Goal: Task Accomplishment & Management: Manage account settings

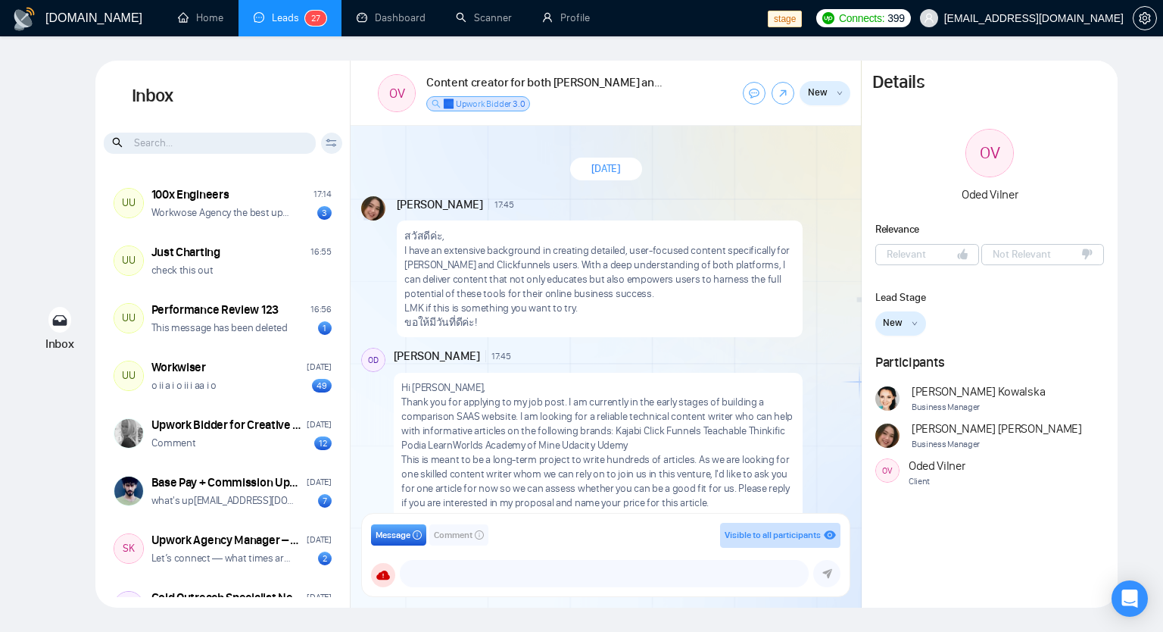
scroll to position [394, 0]
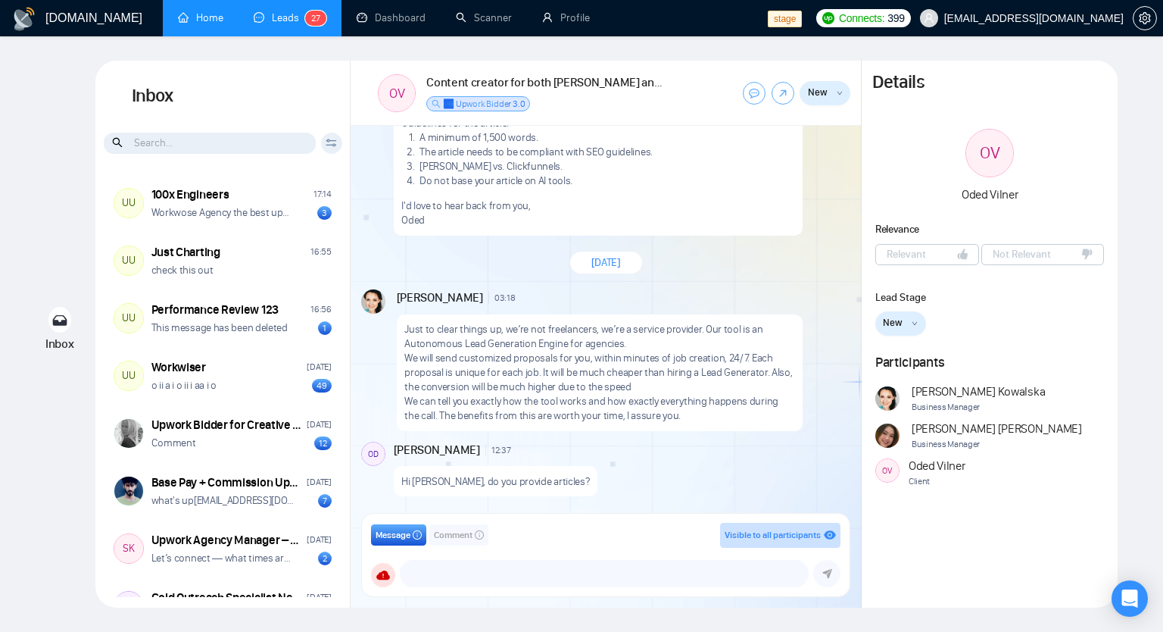
click at [178, 11] on link "Home" at bounding box center [200, 17] width 45 height 13
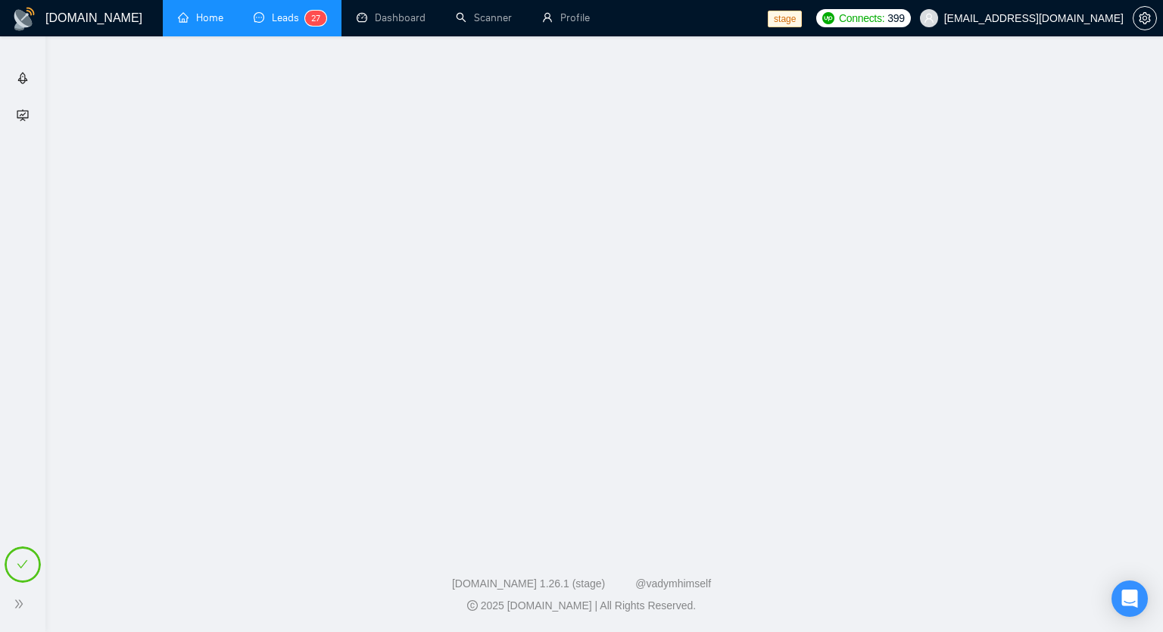
click at [172, 8] on body "Getting Started Academy [DOMAIN_NAME] Home Leads 2 7 Dashboard Scanner Profile …" at bounding box center [581, 316] width 1163 height 632
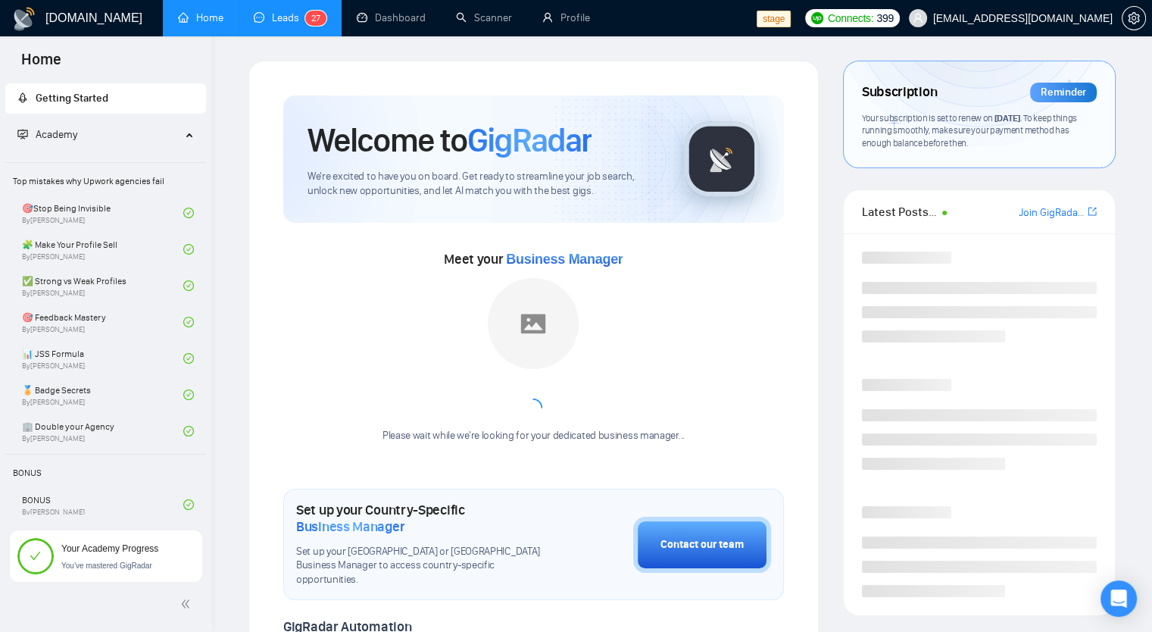
click at [261, 11] on link "Leads 2 7" at bounding box center [290, 17] width 73 height 13
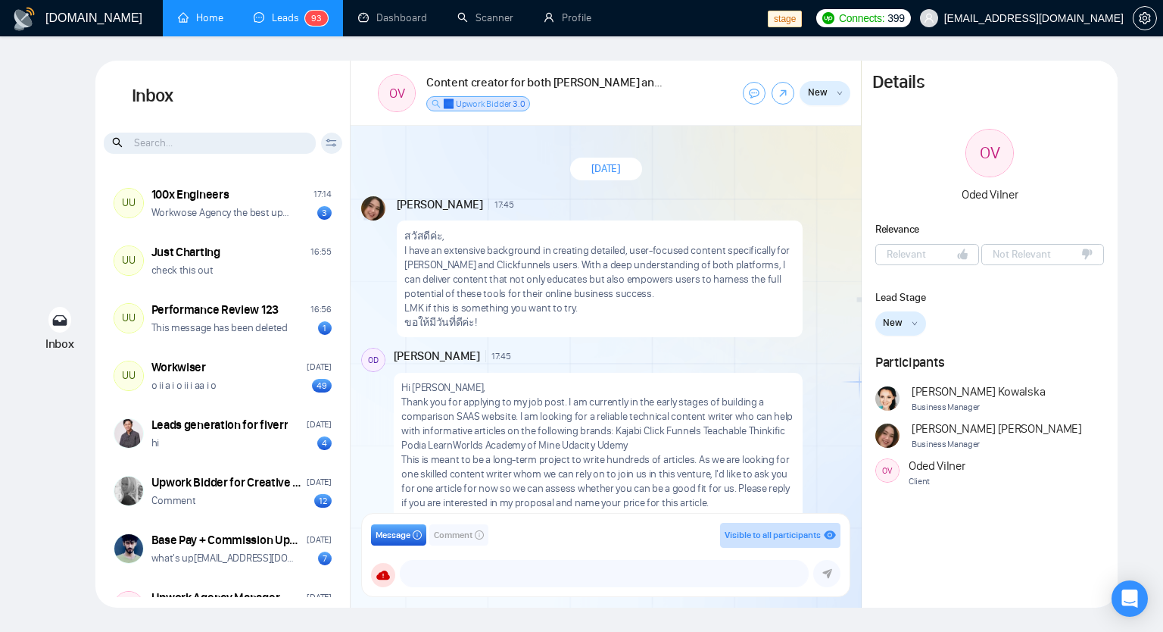
scroll to position [394, 0]
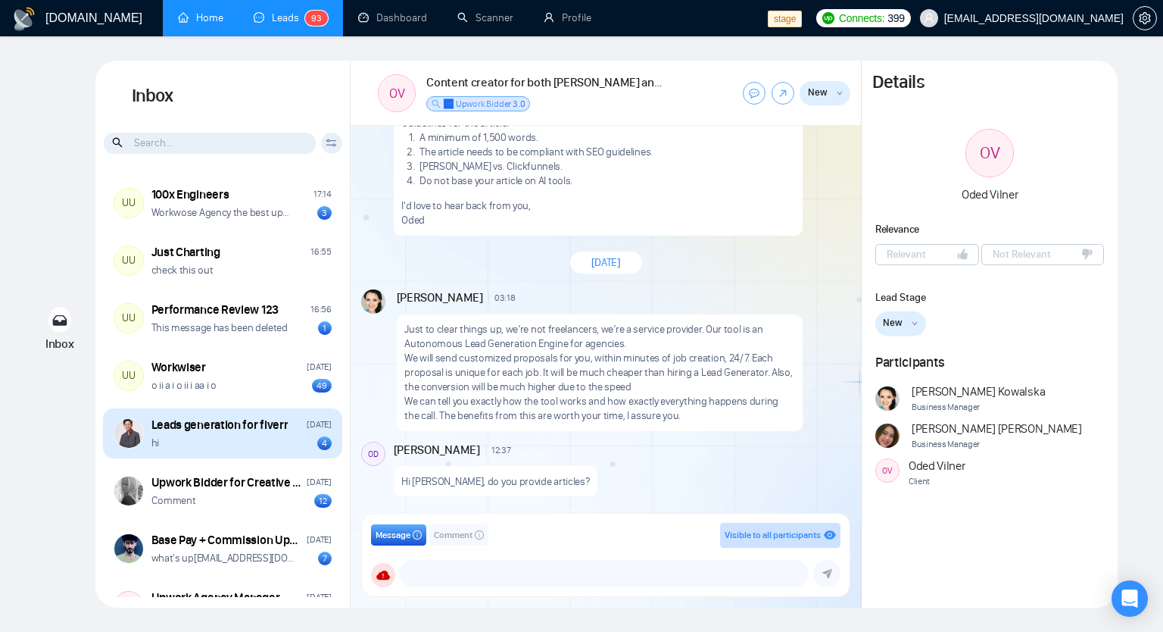
click at [220, 453] on div "Leads generation for fiverr [DATE] hi 4" at bounding box center [222, 433] width 239 height 50
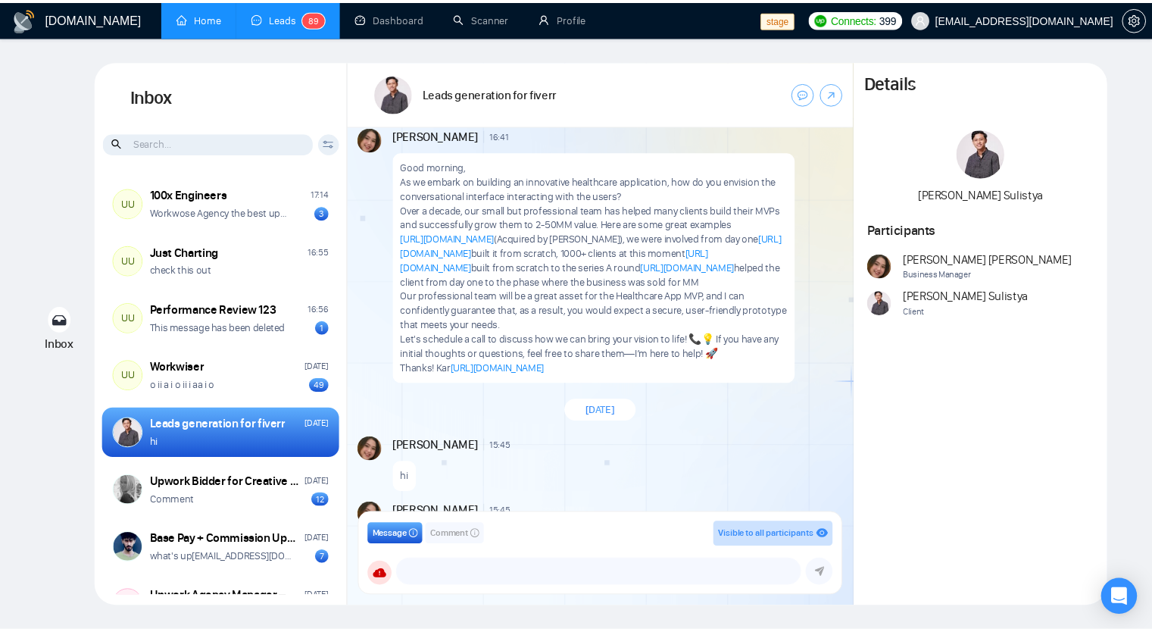
scroll to position [27, 0]
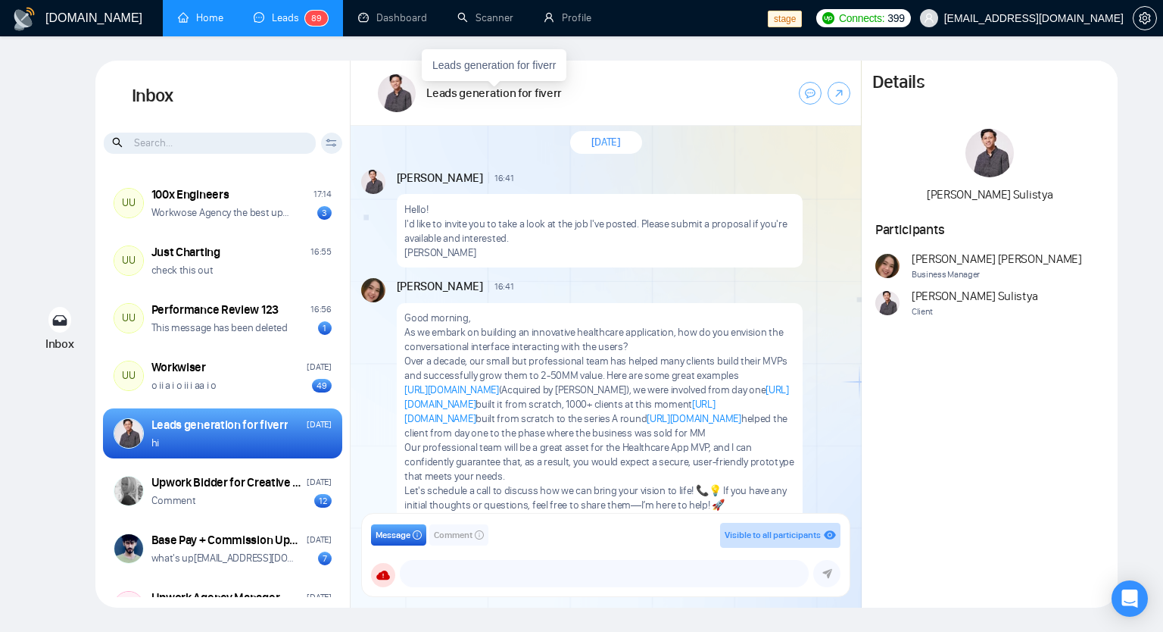
click at [454, 95] on h1 "Leads generation for fiverr" at bounding box center [494, 93] width 136 height 17
click at [391, 95] on img at bounding box center [397, 93] width 38 height 38
click at [833, 92] on link at bounding box center [839, 93] width 23 height 23
click at [808, 95] on icon at bounding box center [810, 93] width 11 height 10
click at [807, 92] on icon at bounding box center [810, 93] width 11 height 11
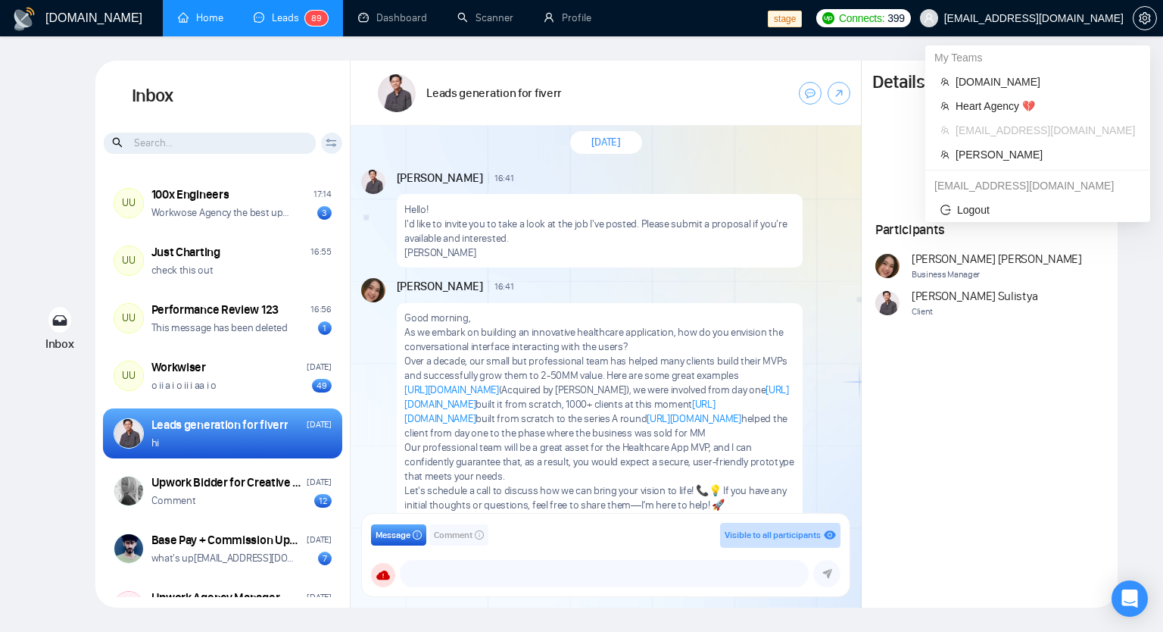
click at [1002, 18] on span "[EMAIL_ADDRESS][DOMAIN_NAME]" at bounding box center [1033, 18] width 179 height 0
click at [994, 80] on span "[DOMAIN_NAME]" at bounding box center [1045, 81] width 179 height 17
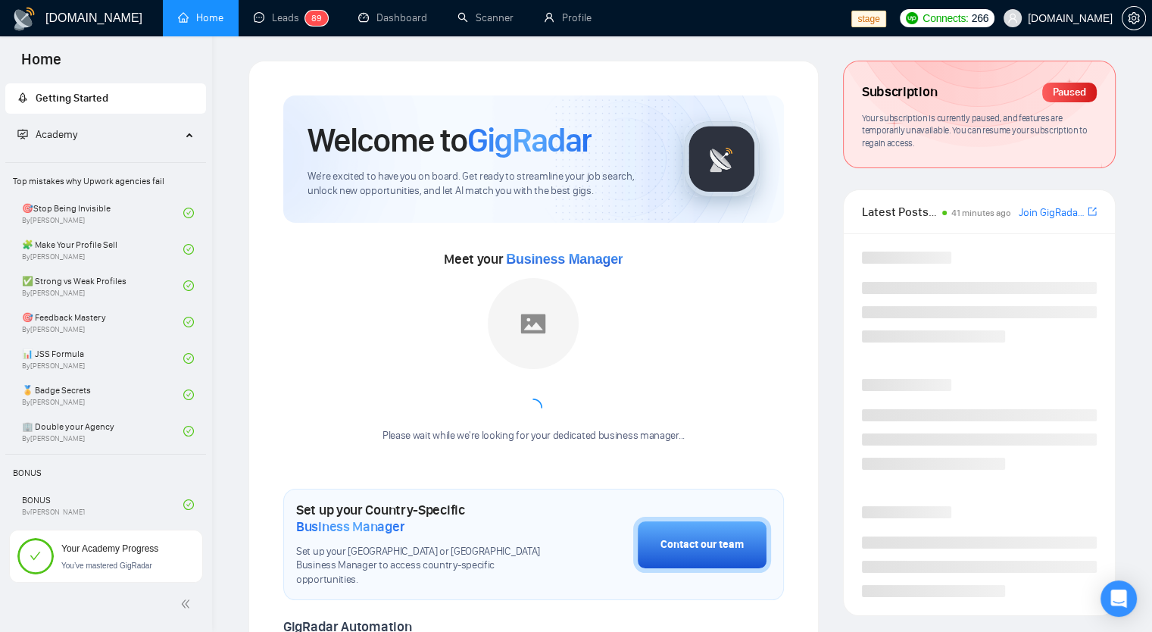
click at [988, 21] on span "Connects: 266" at bounding box center [955, 18] width 66 height 17
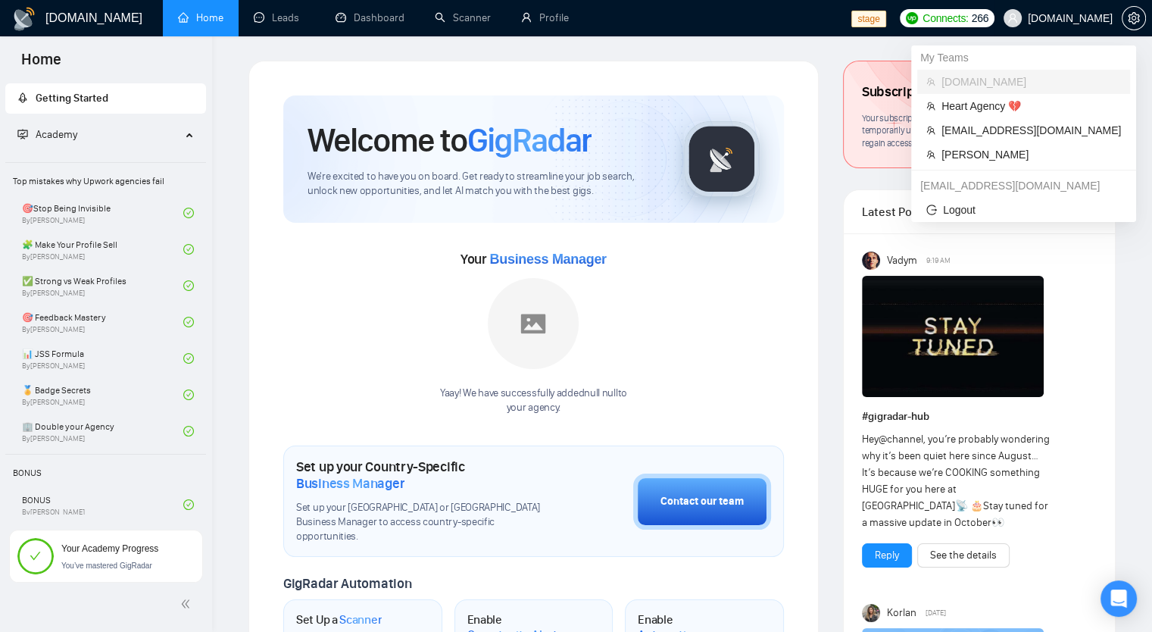
click at [1065, 18] on span "[DOMAIN_NAME]" at bounding box center [1070, 18] width 85 height 0
click at [1008, 108] on span "Heart Agency 💔" at bounding box center [1030, 106] width 179 height 17
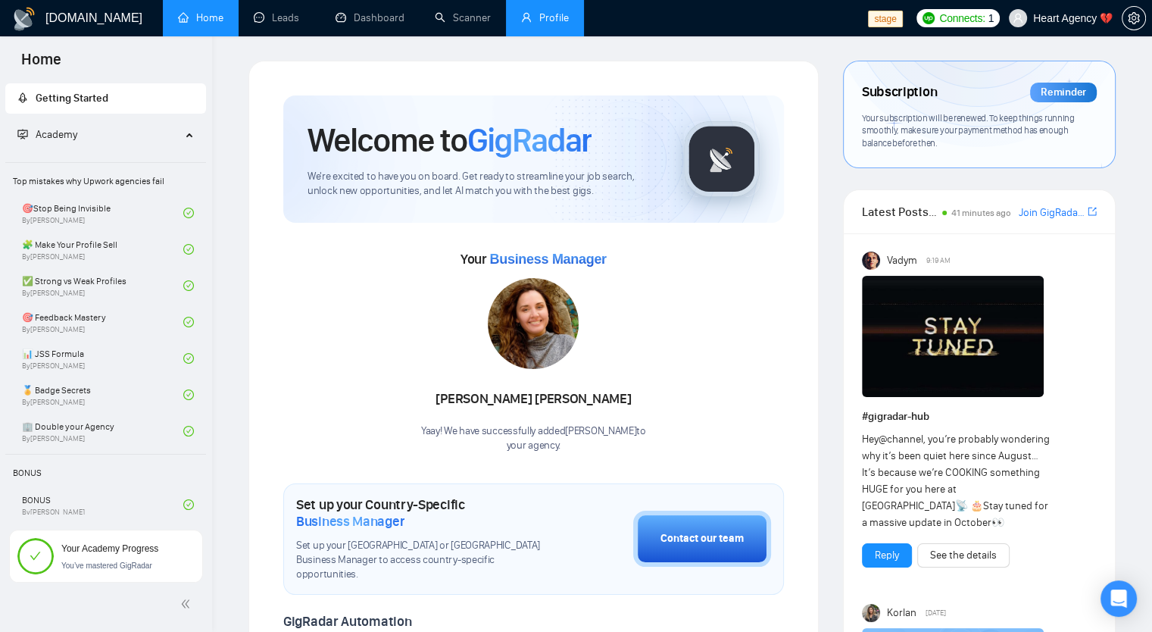
click at [559, 24] on link "Profile" at bounding box center [545, 17] width 48 height 13
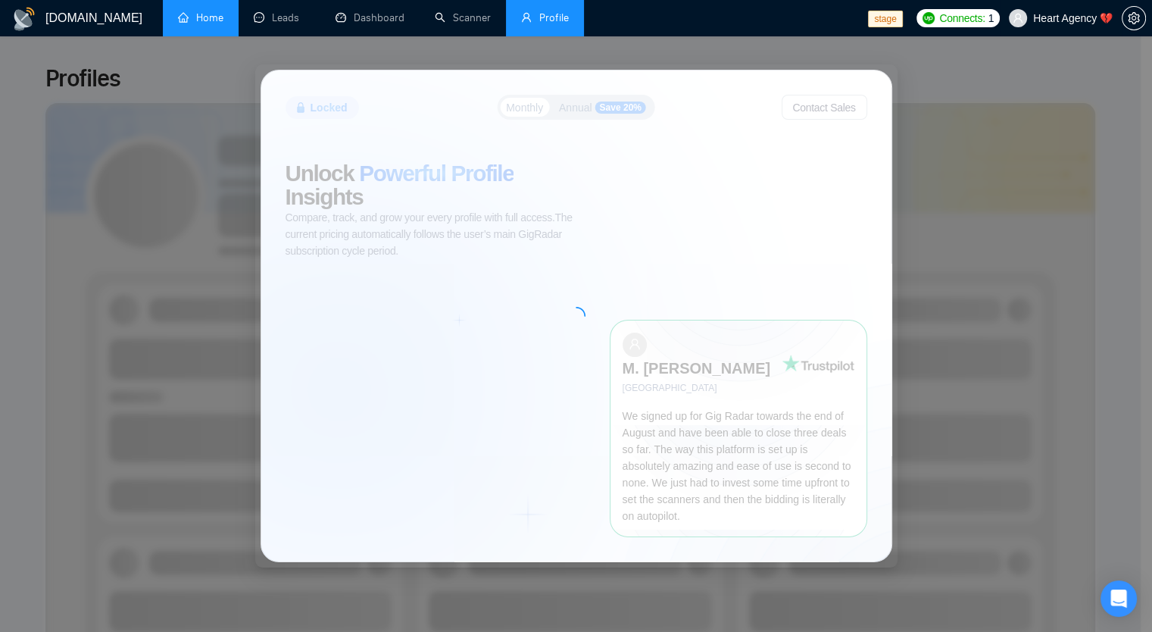
click at [1117, 5] on span "Heart Agency 💔" at bounding box center [1061, 18] width 122 height 48
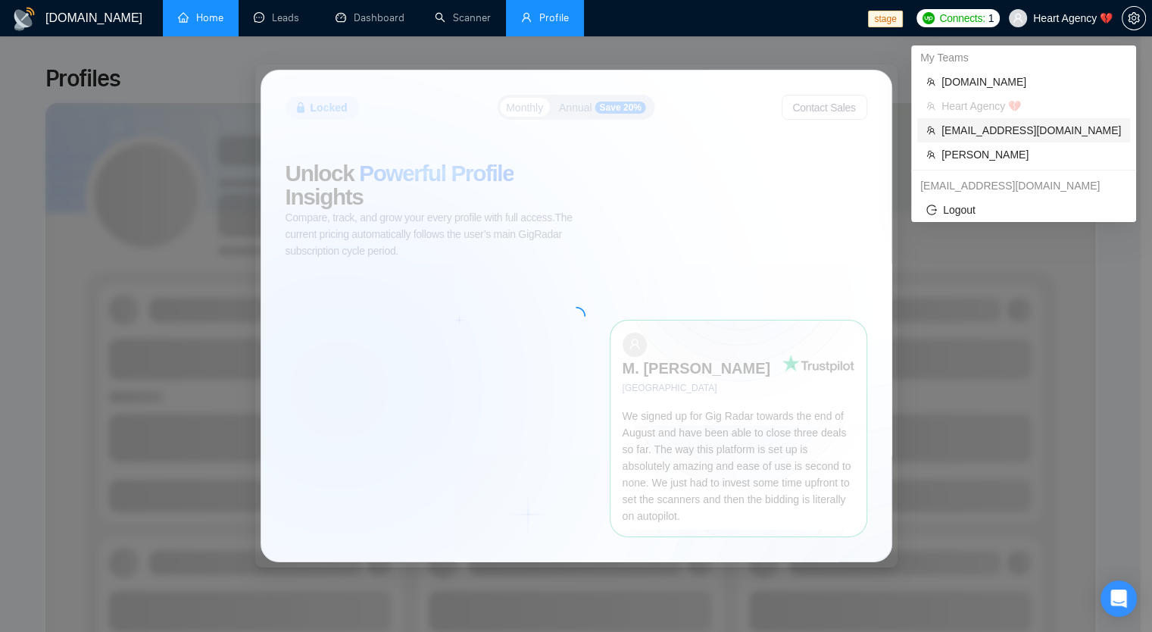
click at [981, 134] on span "[EMAIL_ADDRESS][DOMAIN_NAME]" at bounding box center [1030, 130] width 179 height 17
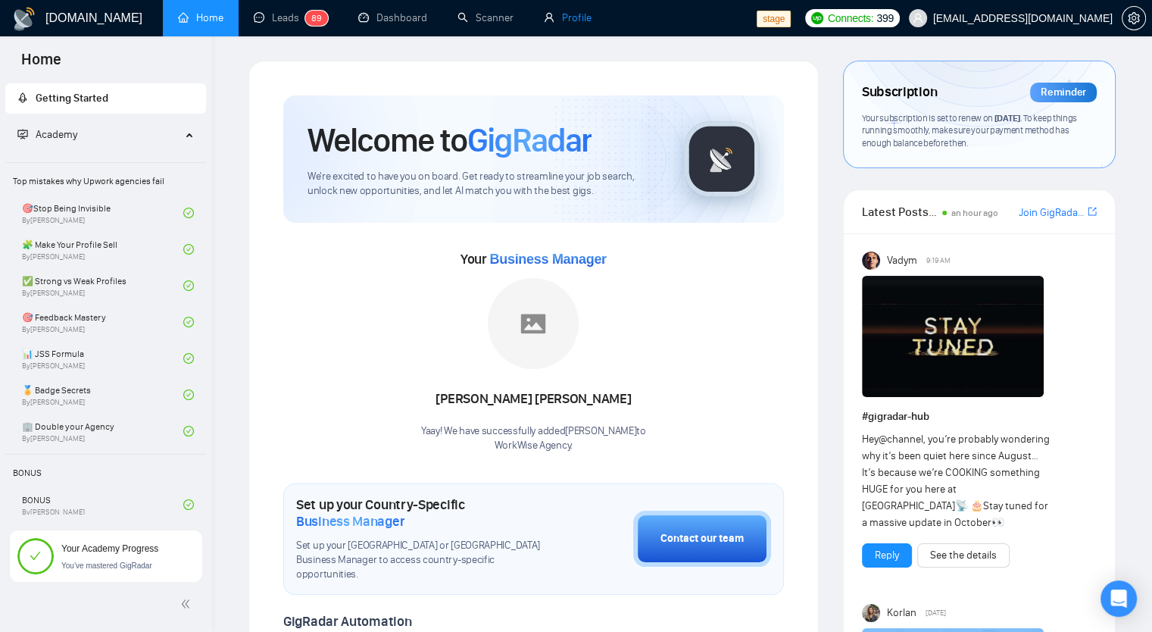
click at [565, 13] on link "Profile" at bounding box center [568, 17] width 48 height 13
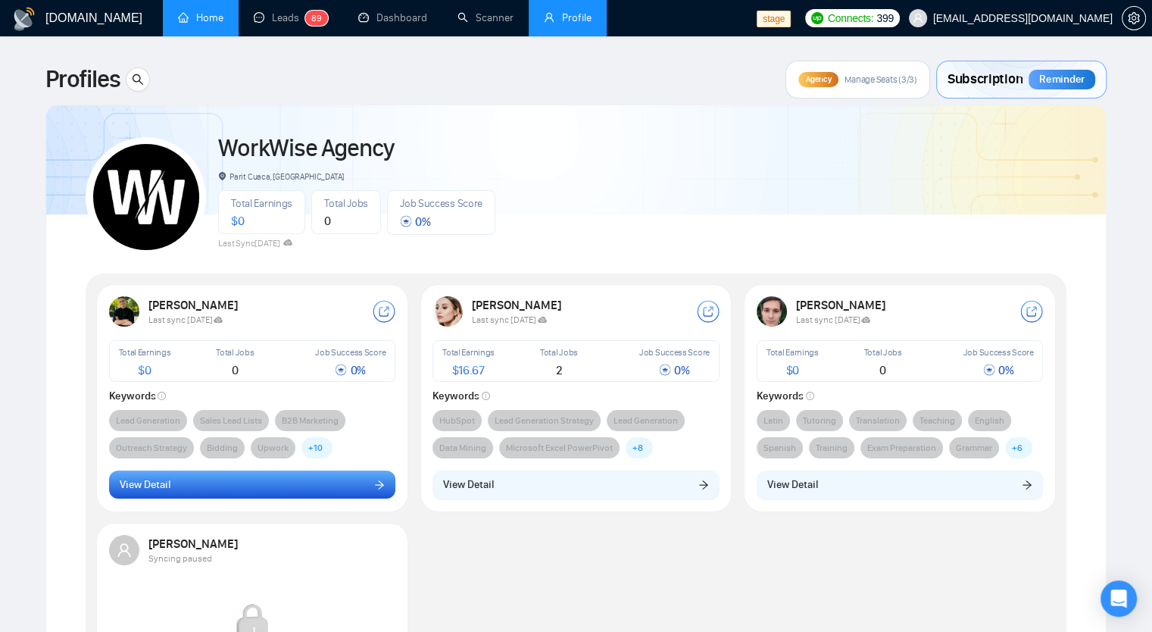
click at [363, 481] on button "View Detail" at bounding box center [252, 484] width 287 height 29
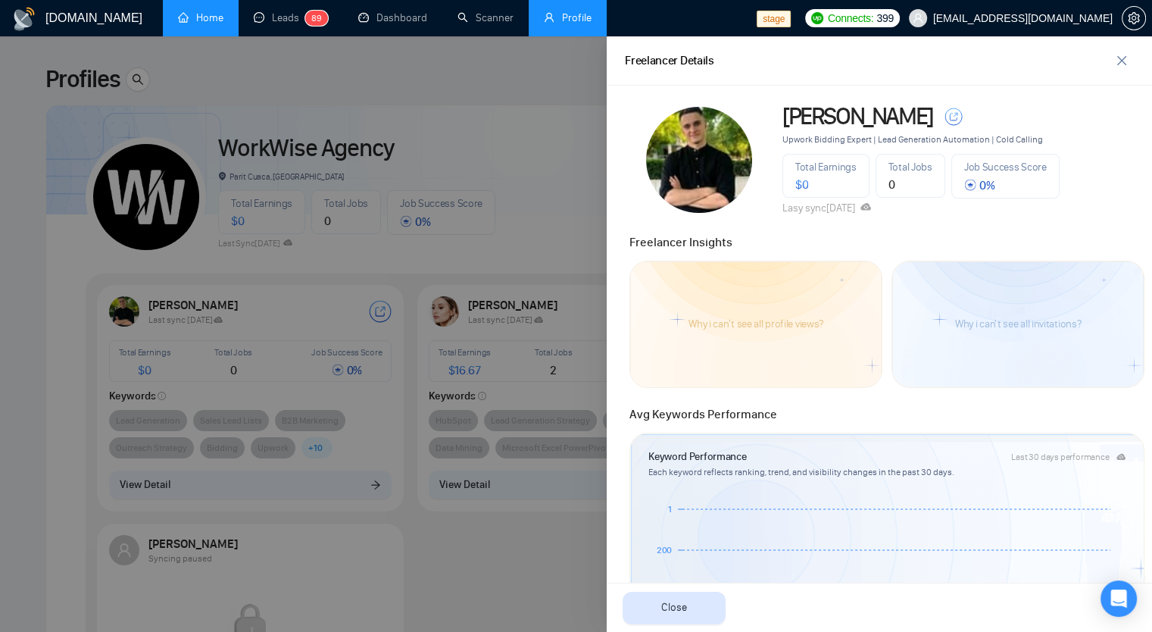
scroll to position [89, 0]
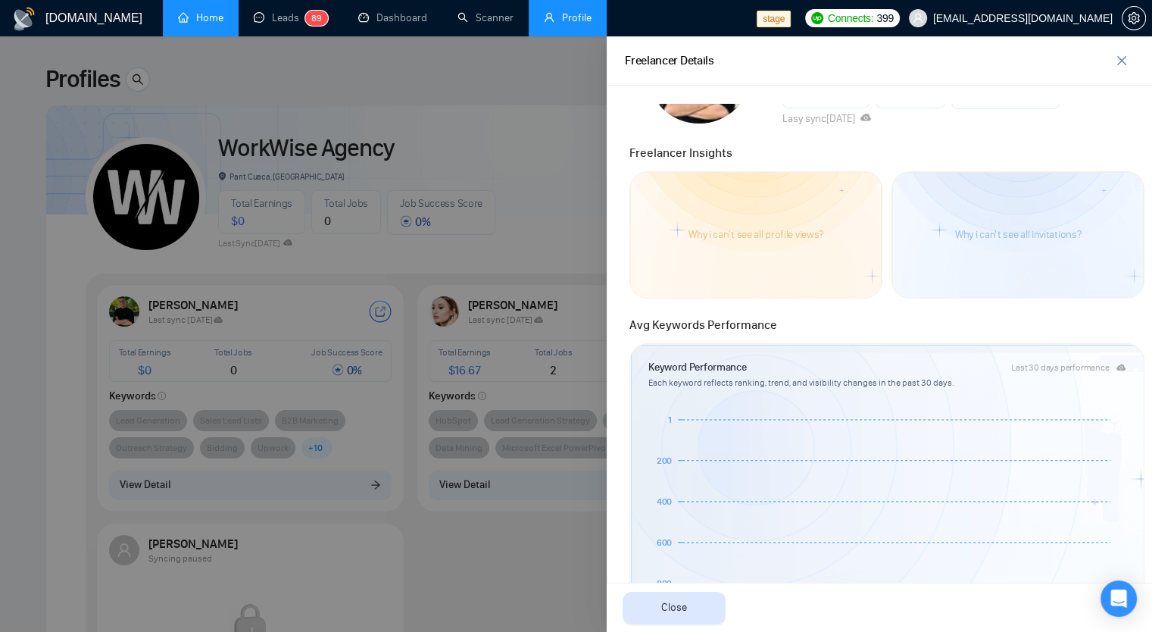
click at [933, 260] on div "Why i can't see all invitations?" at bounding box center [1017, 235] width 253 height 128
click at [788, 412] on icon "800 600 400 200 1" at bounding box center [881, 529] width 466 height 242
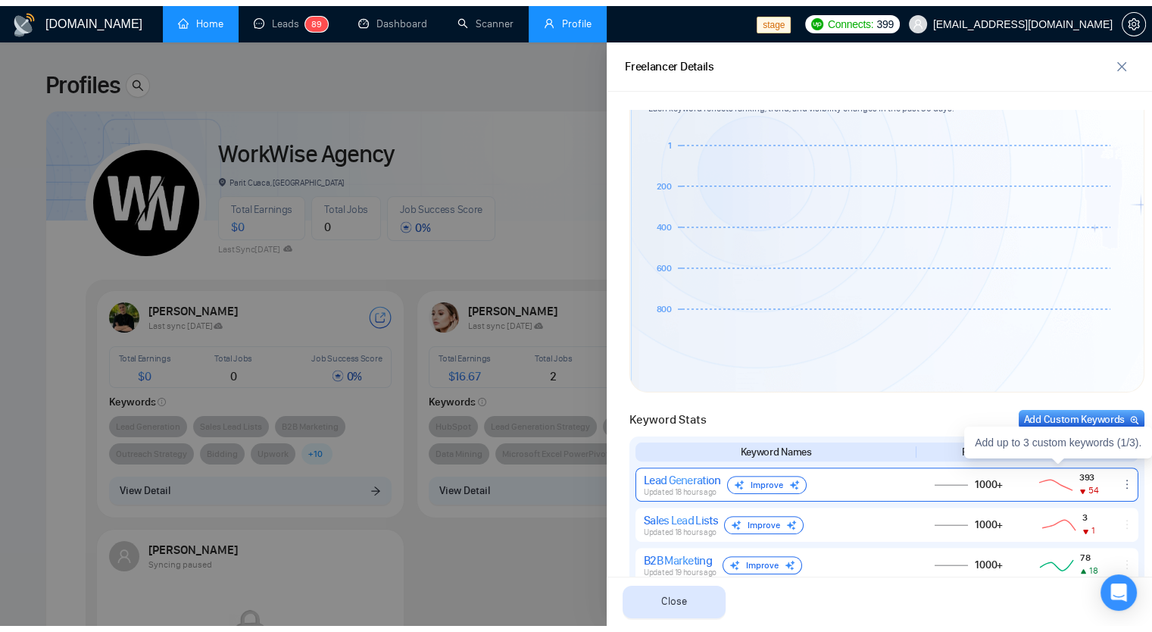
scroll to position [392, 0]
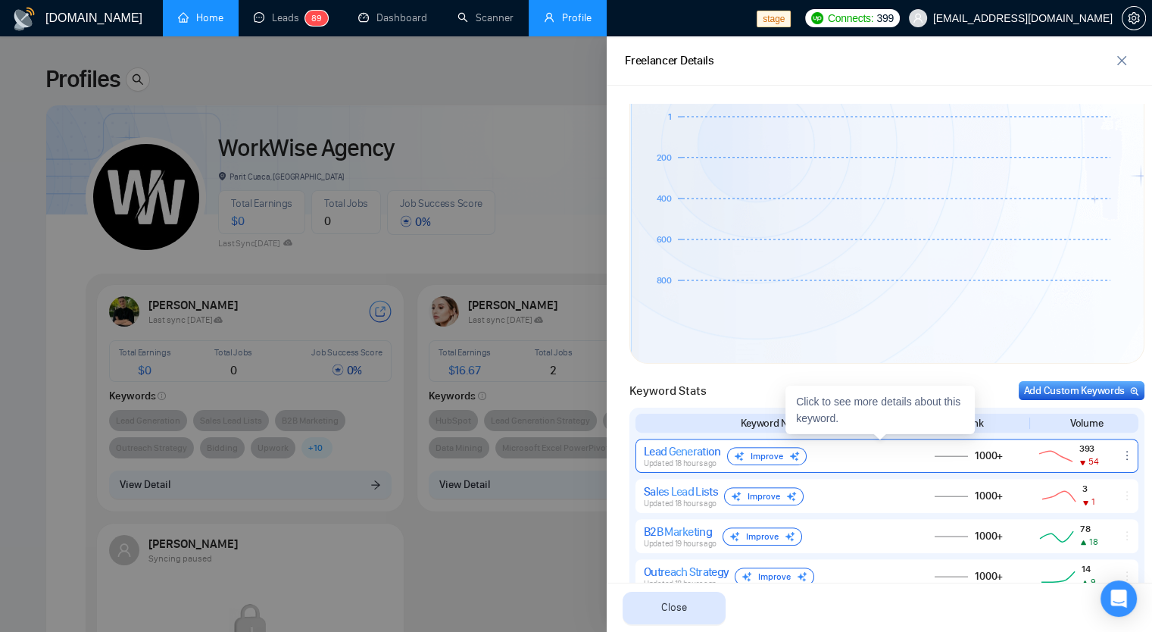
click at [673, 455] on div "Lead Generation" at bounding box center [682, 451] width 77 height 14
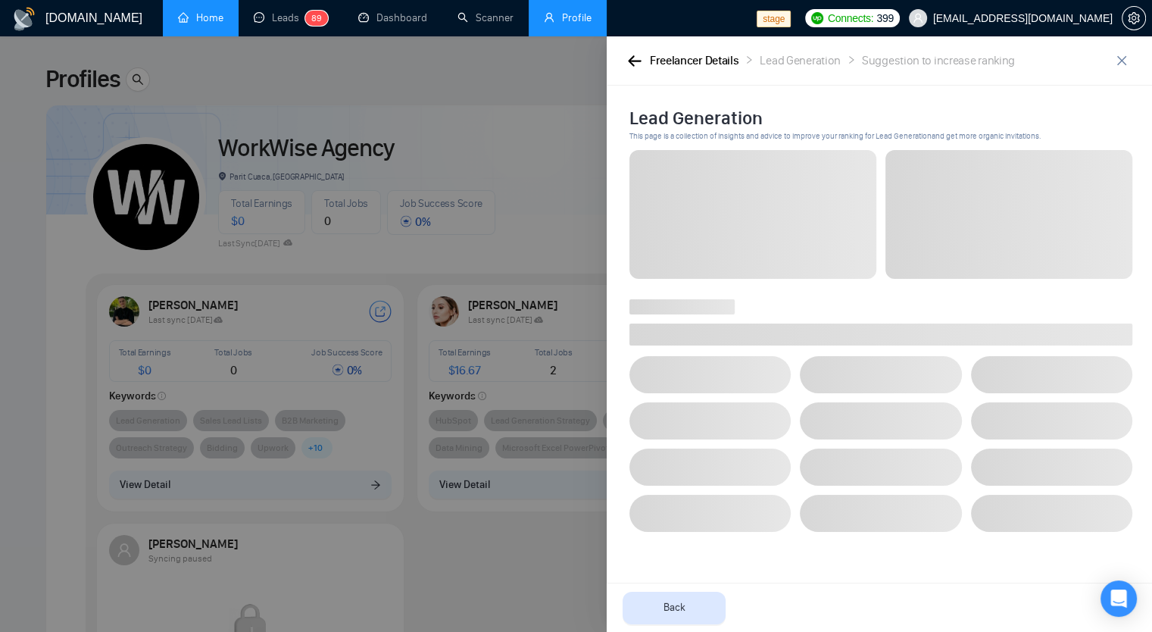
scroll to position [0, 0]
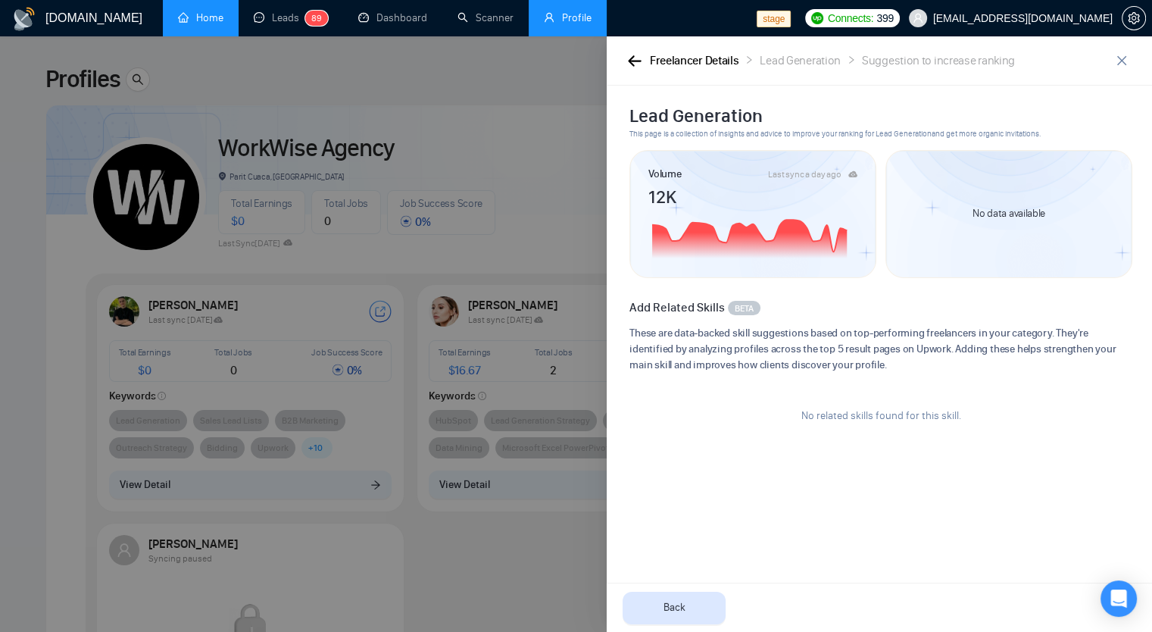
click at [991, 225] on div "No data available" at bounding box center [1008, 213] width 109 height 47
click at [982, 237] on div "No data available" at bounding box center [1008, 213] width 109 height 47
click at [924, 248] on div "No data available" at bounding box center [1008, 214] width 247 height 128
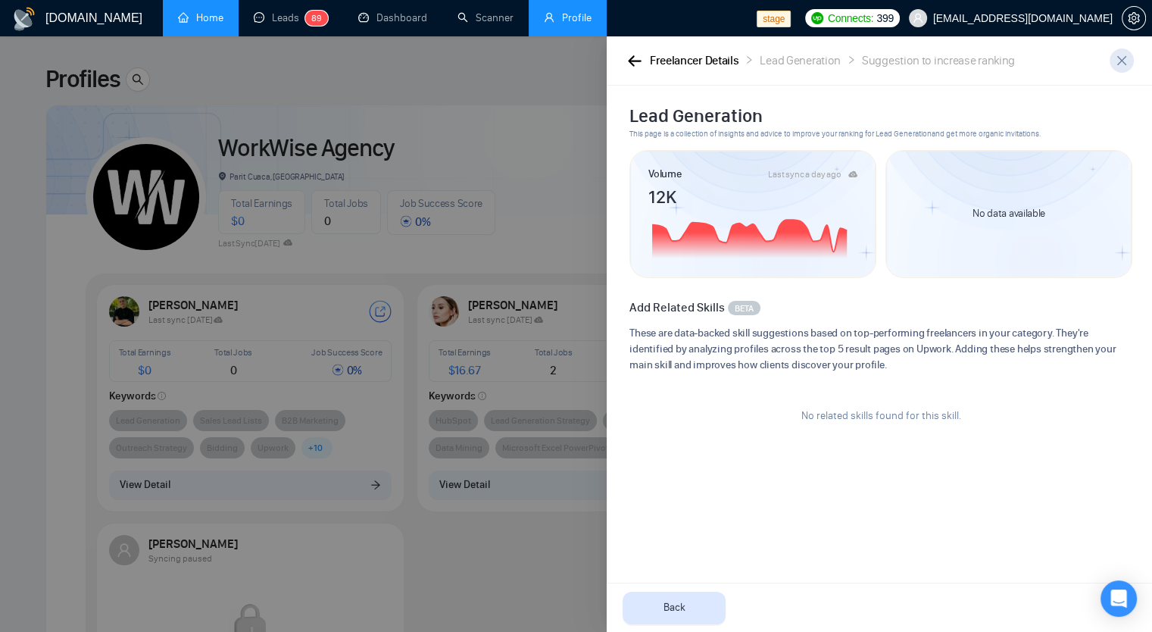
click at [1128, 60] on span "close" at bounding box center [1121, 61] width 23 height 12
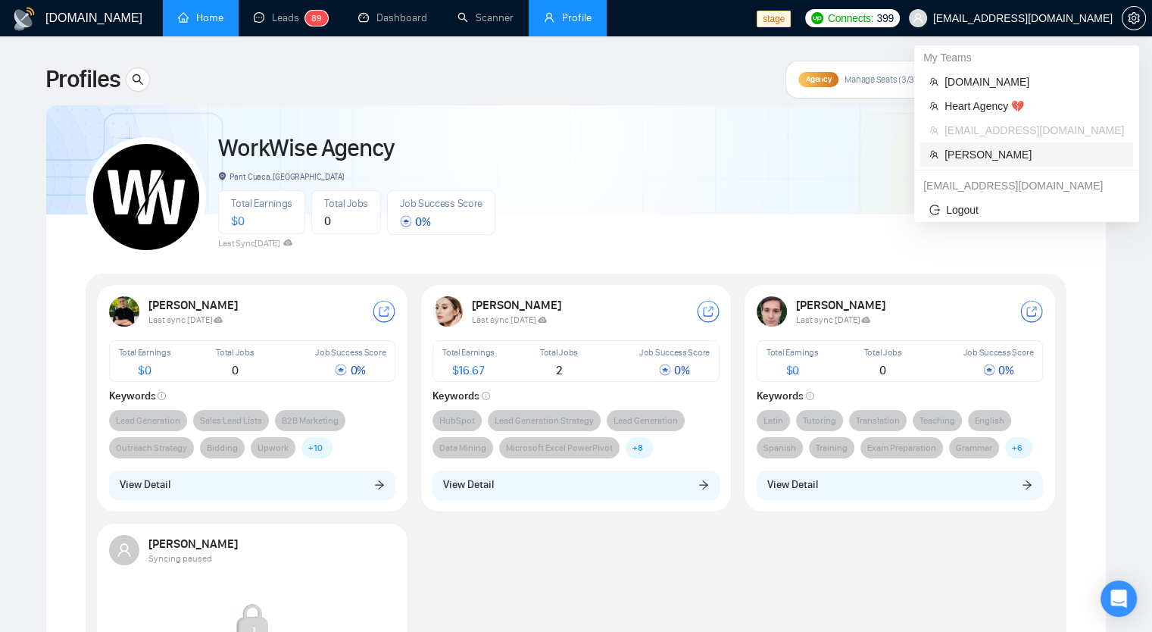
click at [987, 151] on span "[PERSON_NAME]" at bounding box center [1033, 154] width 179 height 17
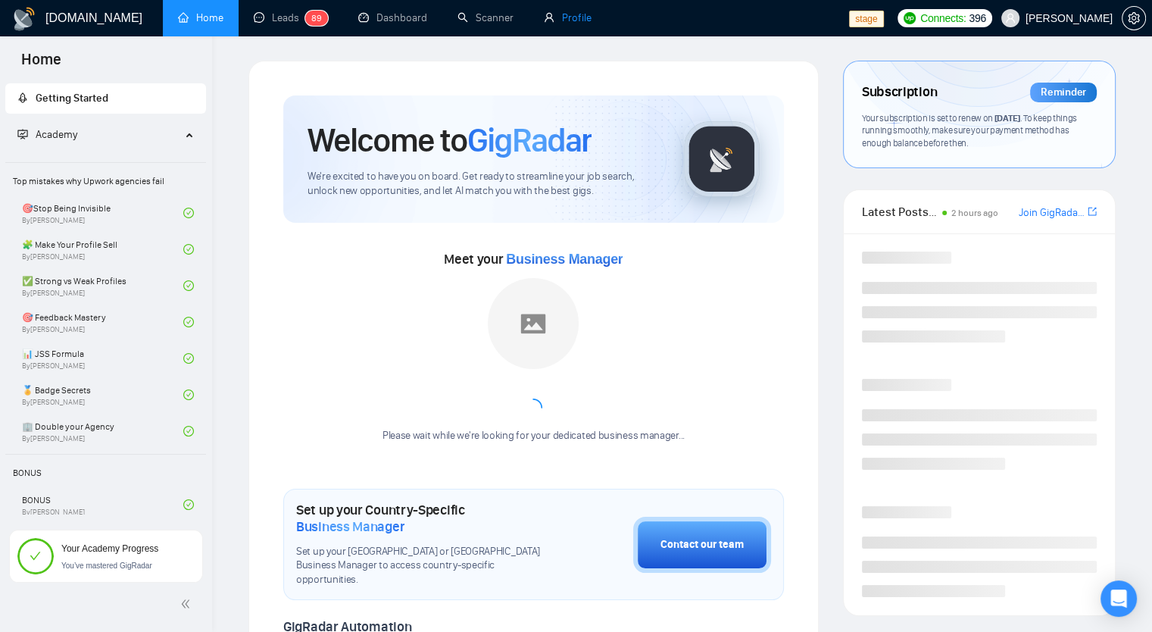
click at [563, 22] on link "Profile" at bounding box center [568, 17] width 48 height 13
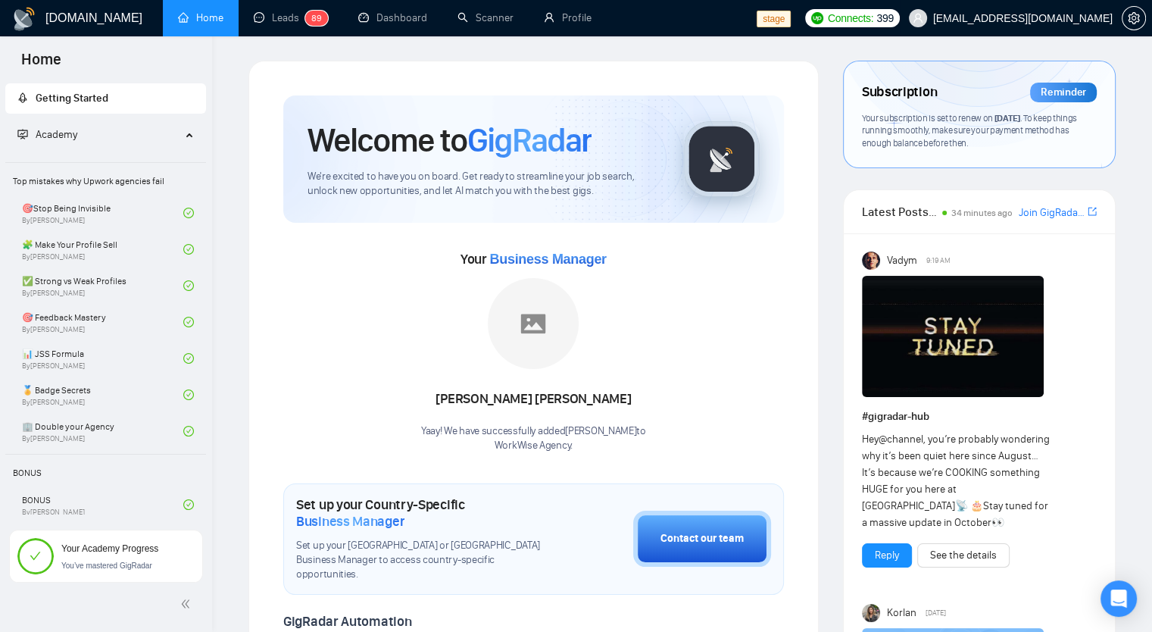
click at [1046, 25] on span "[EMAIL_ADDRESS][DOMAIN_NAME]" at bounding box center [1011, 18] width 222 height 48
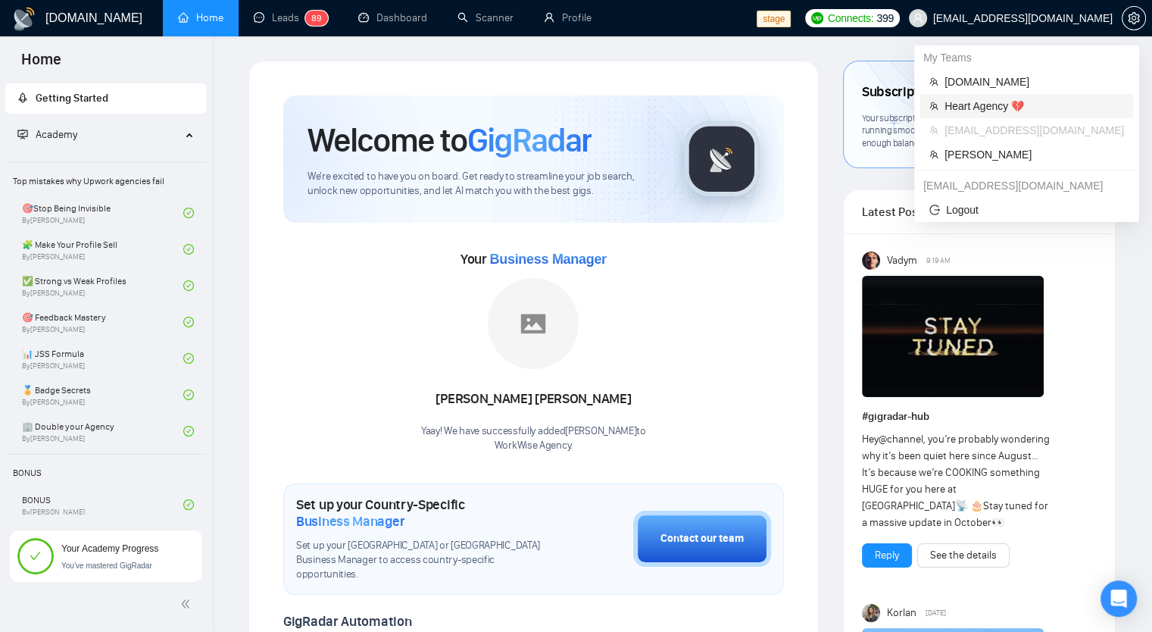
click at [981, 101] on span "Heart Agency 💔" at bounding box center [1033, 106] width 179 height 17
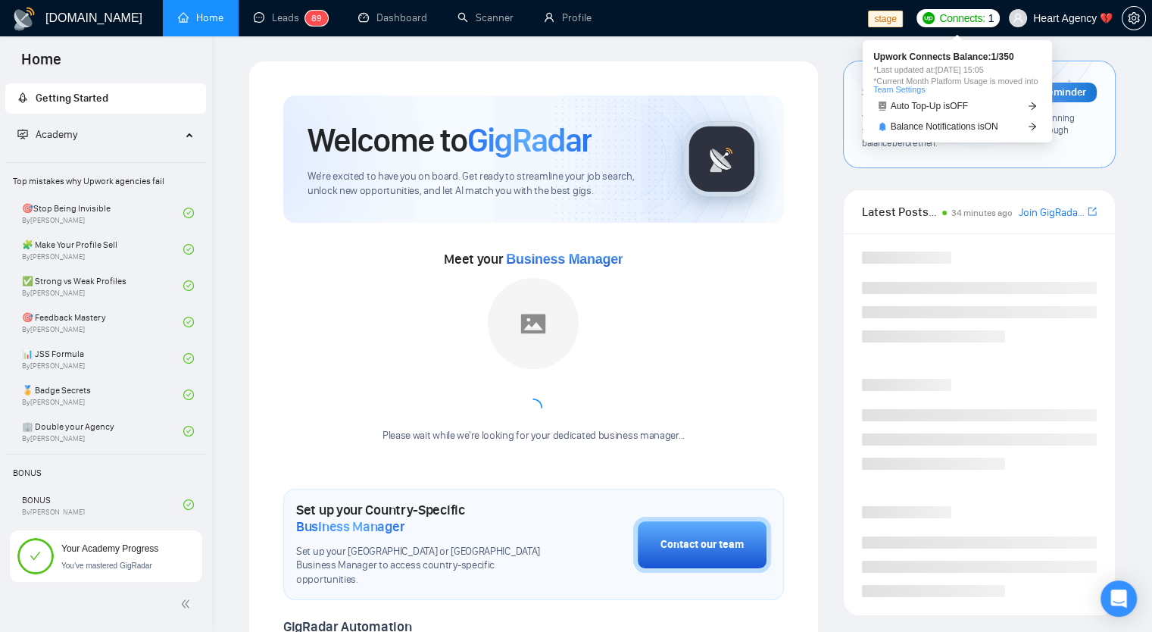
click at [975, 19] on span "Connects:" at bounding box center [961, 18] width 45 height 17
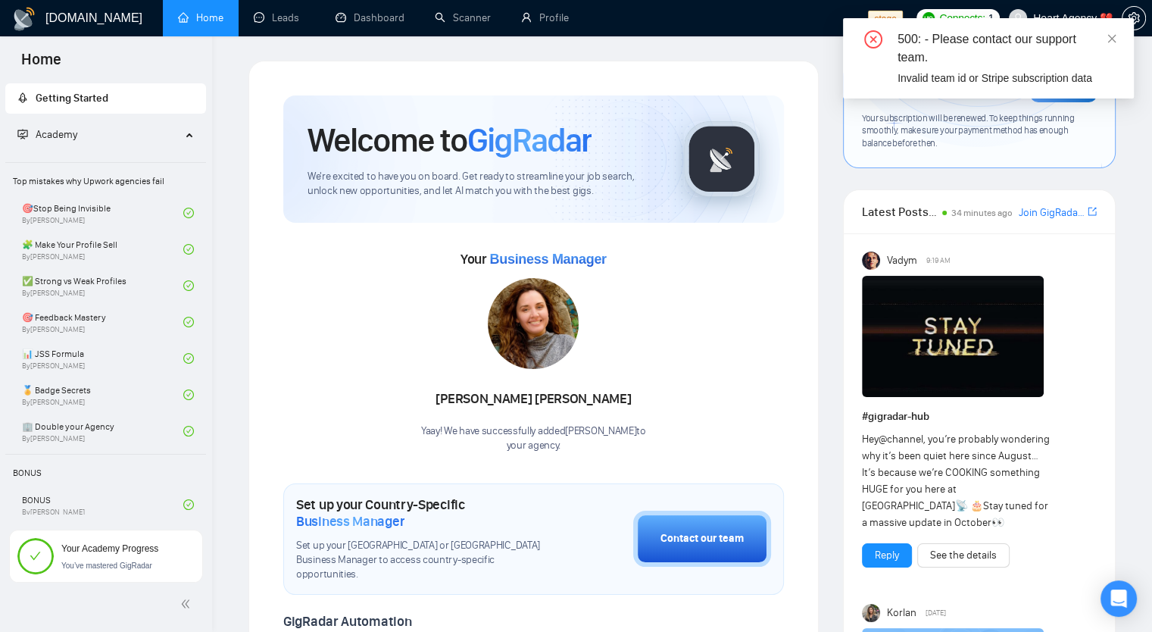
click at [1076, 50] on div "500: - Please contact our support team." at bounding box center [1006, 48] width 218 height 36
click at [1108, 39] on icon "close" at bounding box center [1111, 38] width 11 height 11
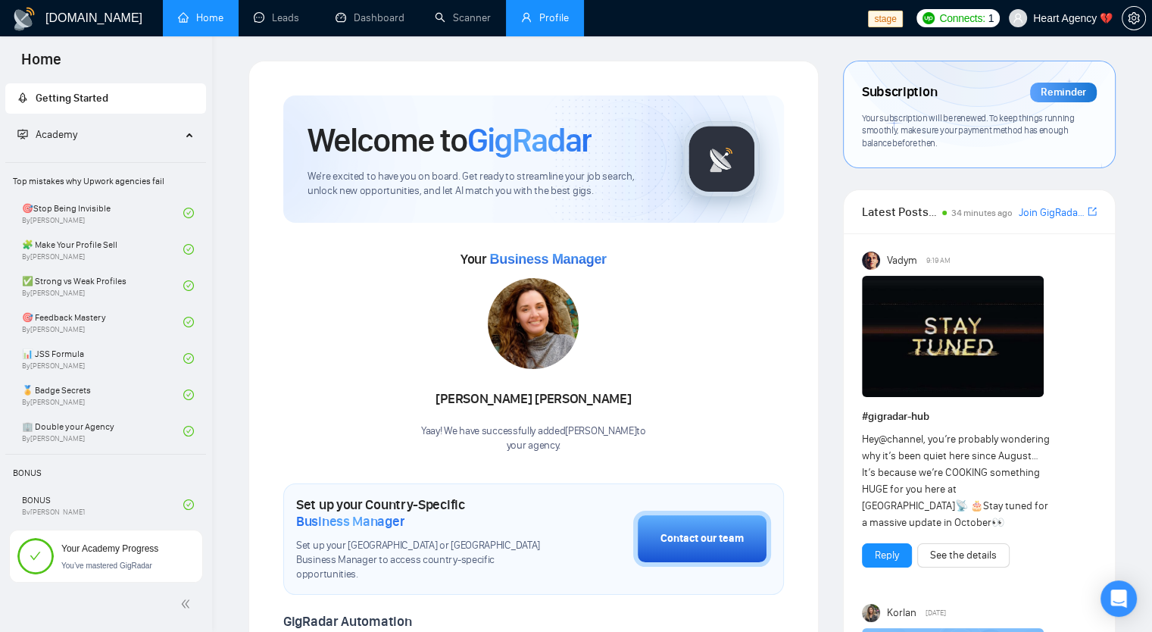
click at [539, 24] on link "Profile" at bounding box center [545, 17] width 48 height 13
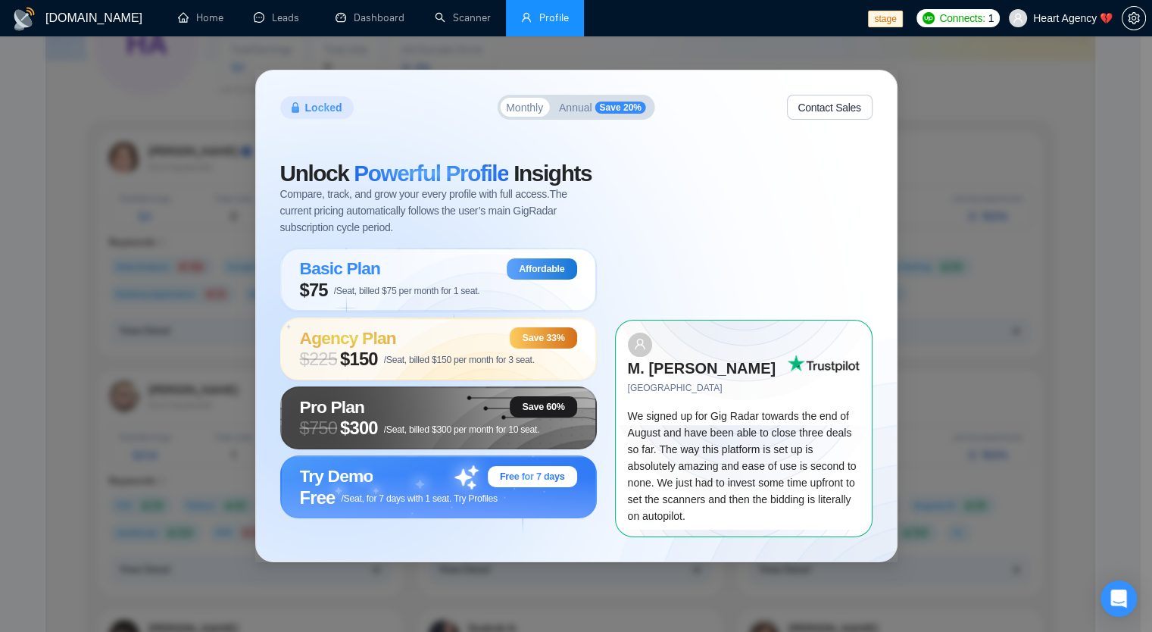
scroll to position [151, 0]
click at [946, 273] on div "Locked Monthly Annual Save 20% Contact Sales Unlock Powerful Profile Insights C…" at bounding box center [576, 316] width 1152 height 632
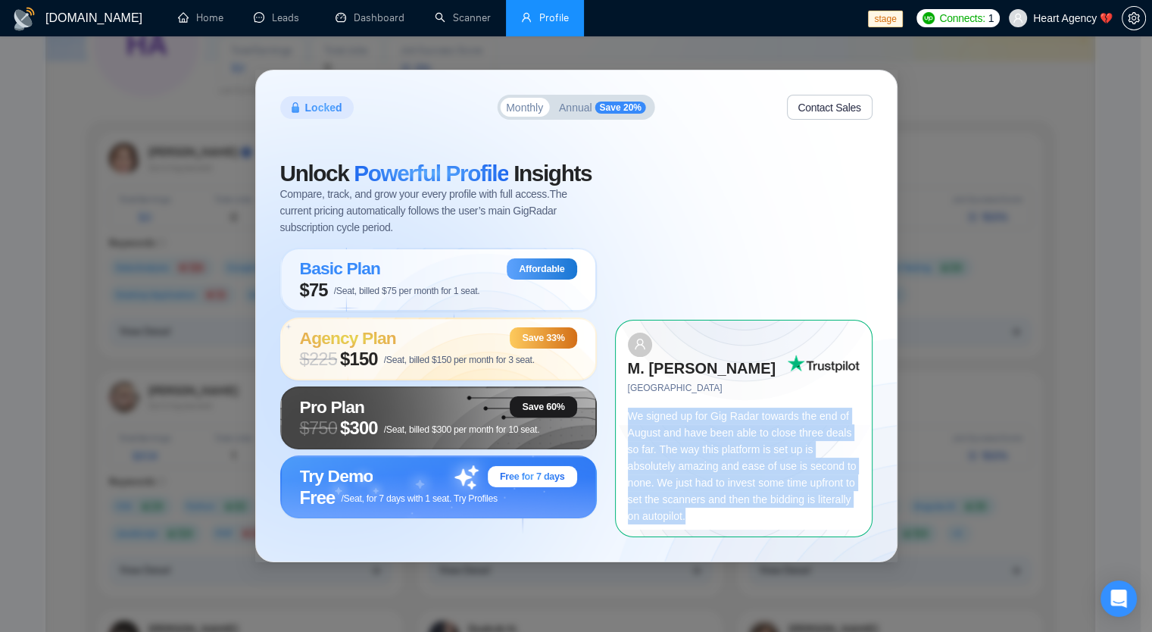
click at [946, 273] on div "Locked Monthly Annual Save 20% Contact Sales Unlock Powerful Profile Insights C…" at bounding box center [576, 316] width 1152 height 632
click at [567, 103] on span "Annual" at bounding box center [575, 107] width 33 height 11
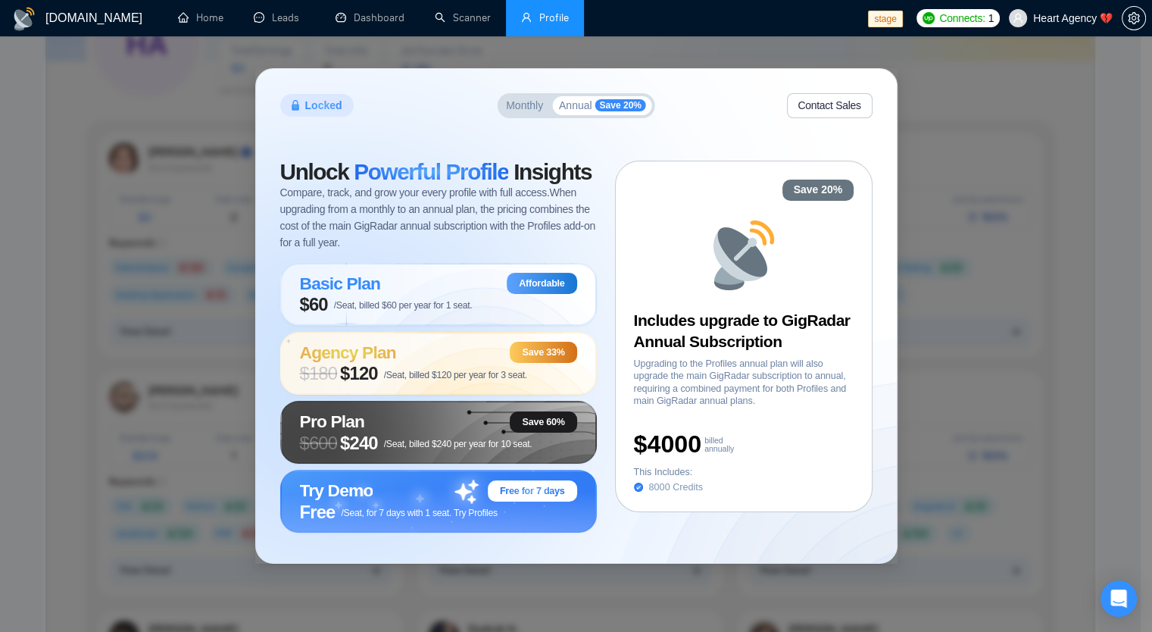
click at [529, 100] on span "Monthly" at bounding box center [524, 105] width 37 height 11
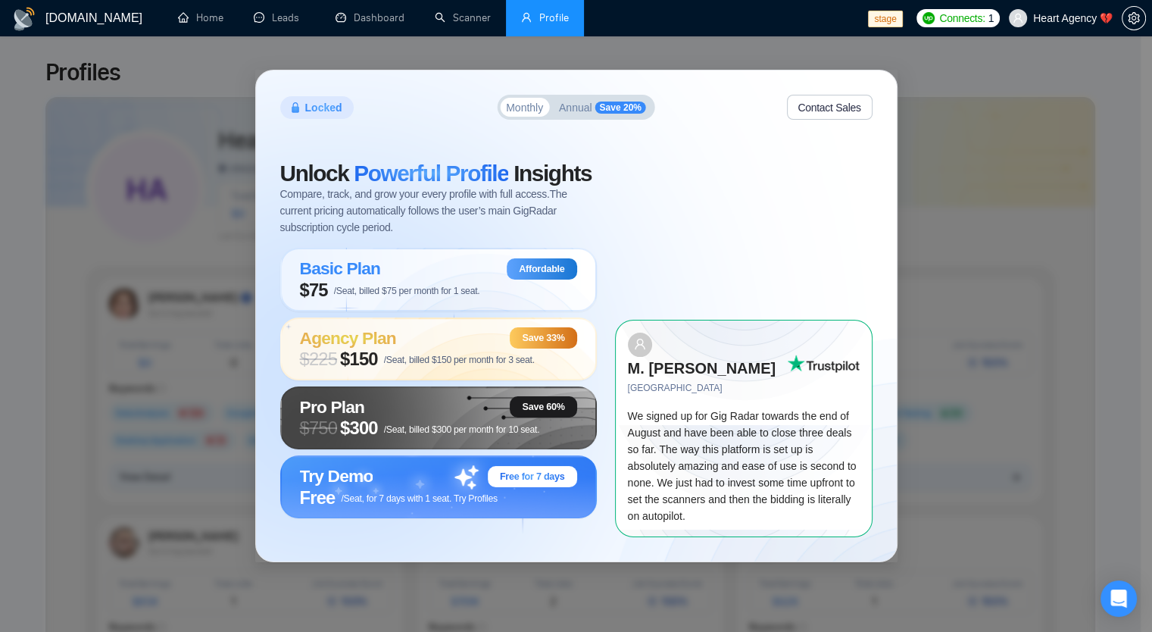
scroll to position [0, 0]
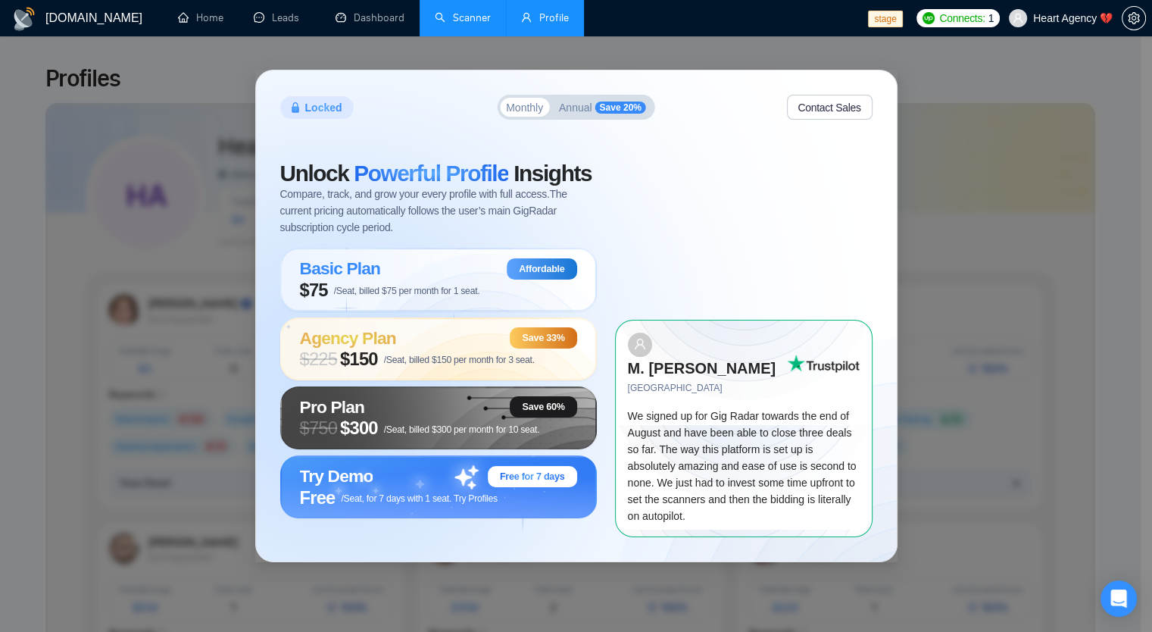
click at [463, 17] on link "Scanner" at bounding box center [463, 17] width 56 height 13
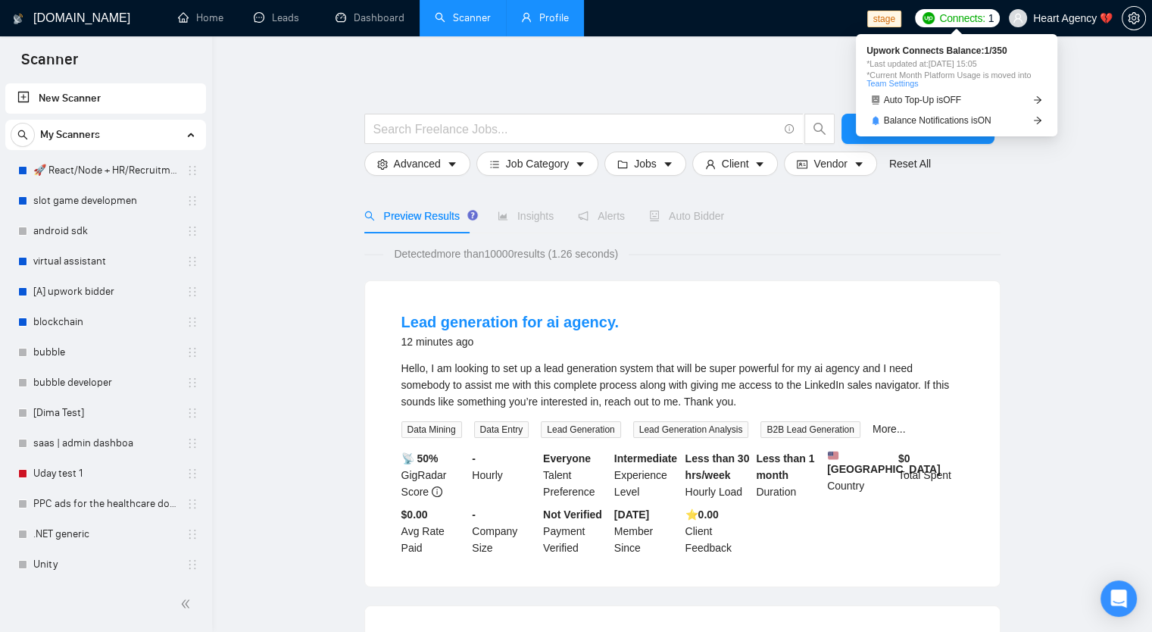
click at [897, 87] on link "Team Settings" at bounding box center [891, 83] width 51 height 9
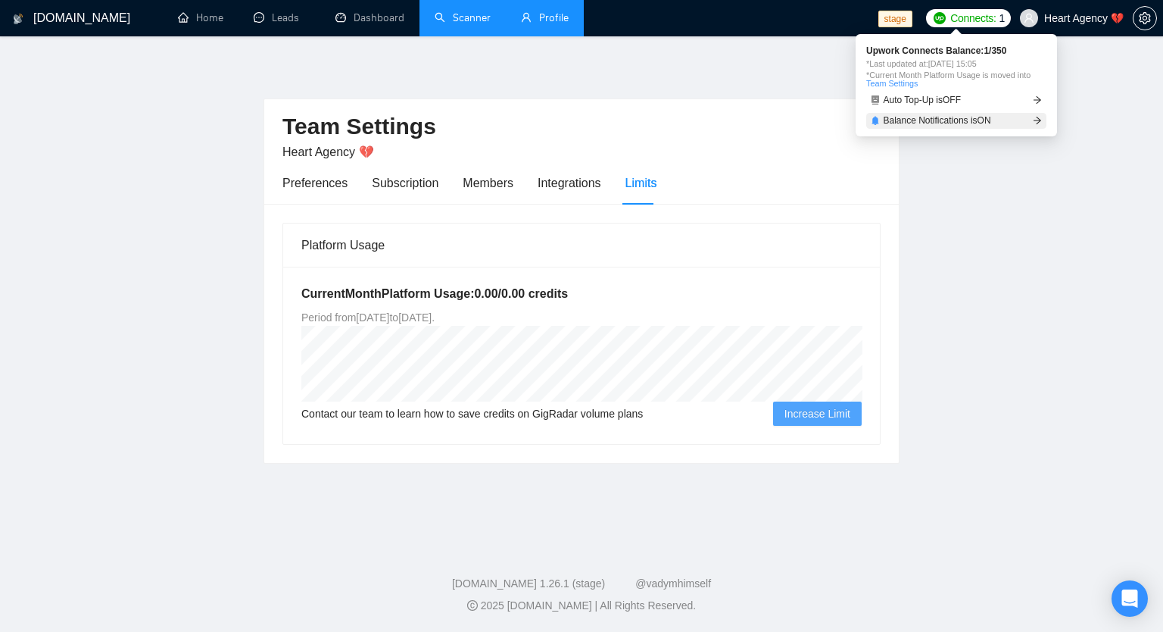
click at [933, 120] on span "Balance Notifications is ON" at bounding box center [938, 120] width 108 height 9
